Goal: Communication & Community: Answer question/provide support

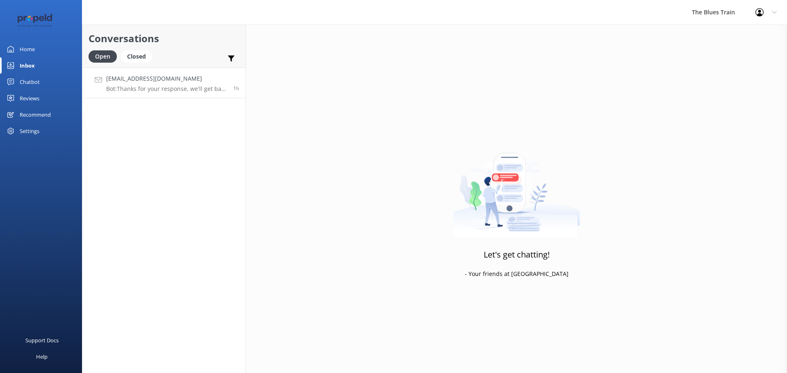
click at [163, 80] on h4 "[EMAIL_ADDRESS][DOMAIN_NAME]" at bounding box center [166, 78] width 121 height 9
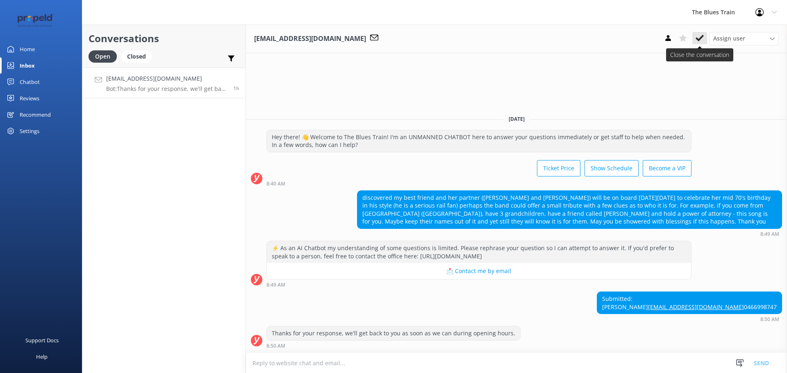
click at [701, 35] on icon at bounding box center [700, 38] width 8 height 8
